Goal: Find specific page/section: Find specific page/section

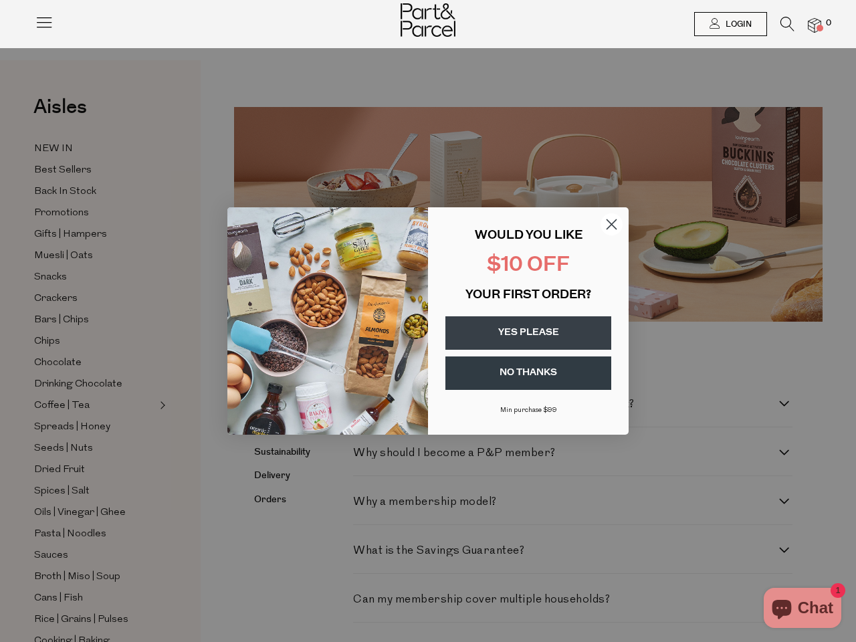
click at [428, 321] on div "WOULD YOU LIKE $10 OFF YOUR FIRST ORDER? YES PLEASE NO THANKS [PERSON_NAME] pur…" at bounding box center [521, 321] width 187 height 201
click at [44, 27] on icon at bounding box center [44, 22] width 19 height 19
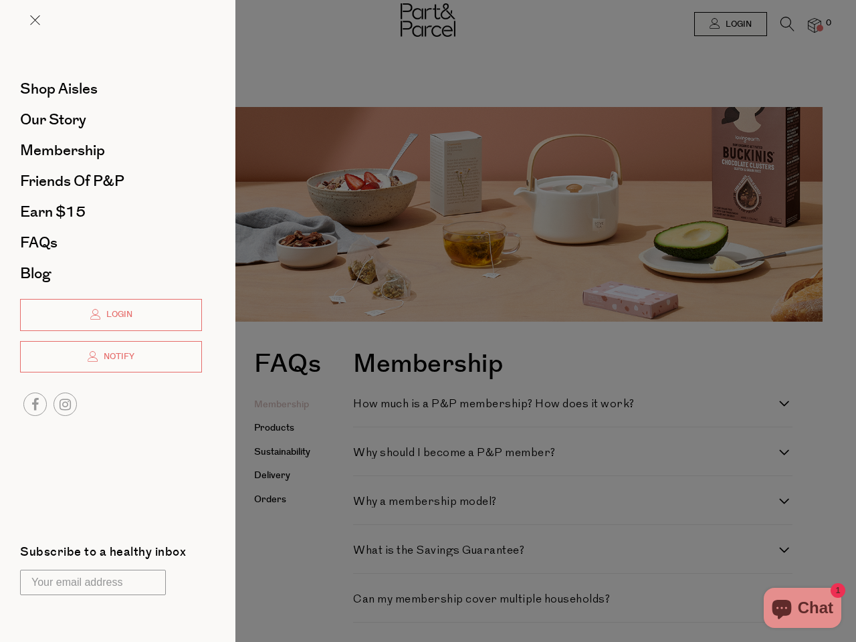
click at [729, 24] on div at bounding box center [428, 321] width 856 height 642
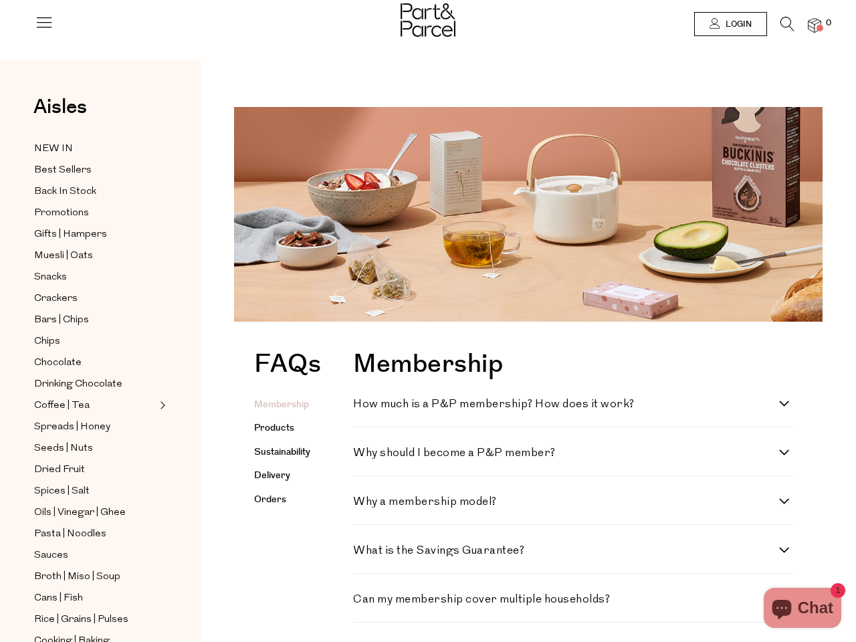
click at [787, 27] on icon at bounding box center [787, 24] width 14 height 15
click at [0, 0] on div "Search" at bounding box center [0, 0] width 0 height 0
click at [611, 224] on div "Search" at bounding box center [428, 321] width 648 height 225
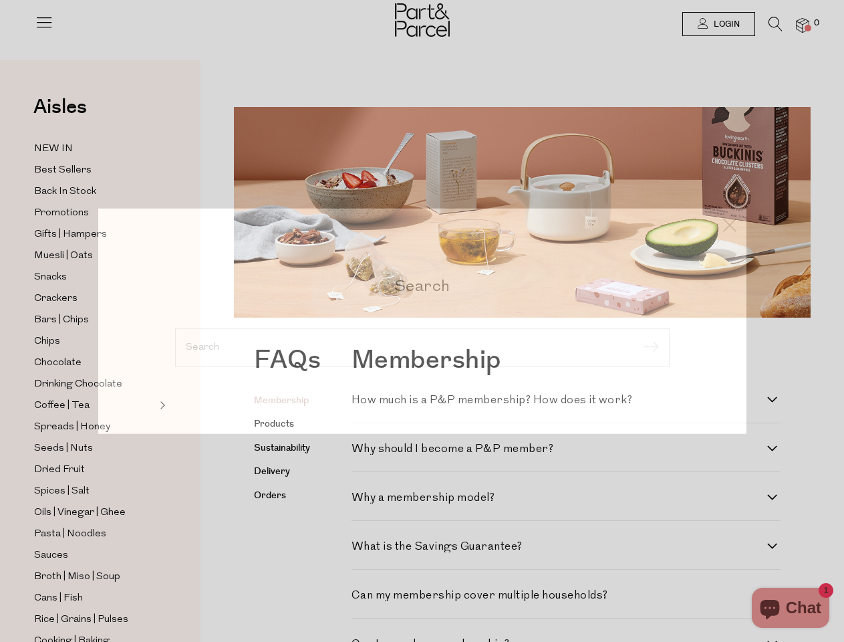
click at [528, 333] on form at bounding box center [422, 347] width 495 height 39
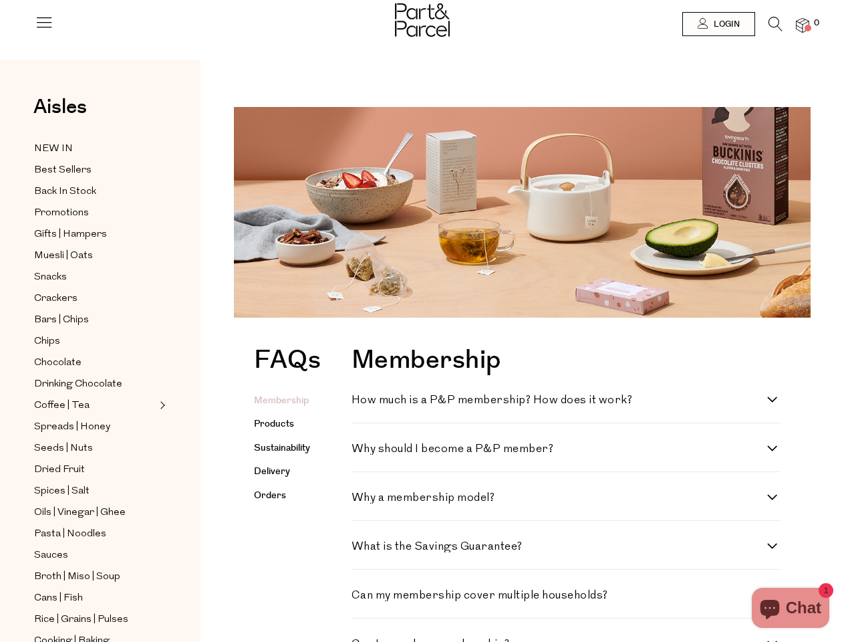
click at [528, 374] on div "How much is a P&P membership? How does it work? Your $49 annual membership (jus…" at bounding box center [567, 398] width 430 height 49
